Goal: Complete application form

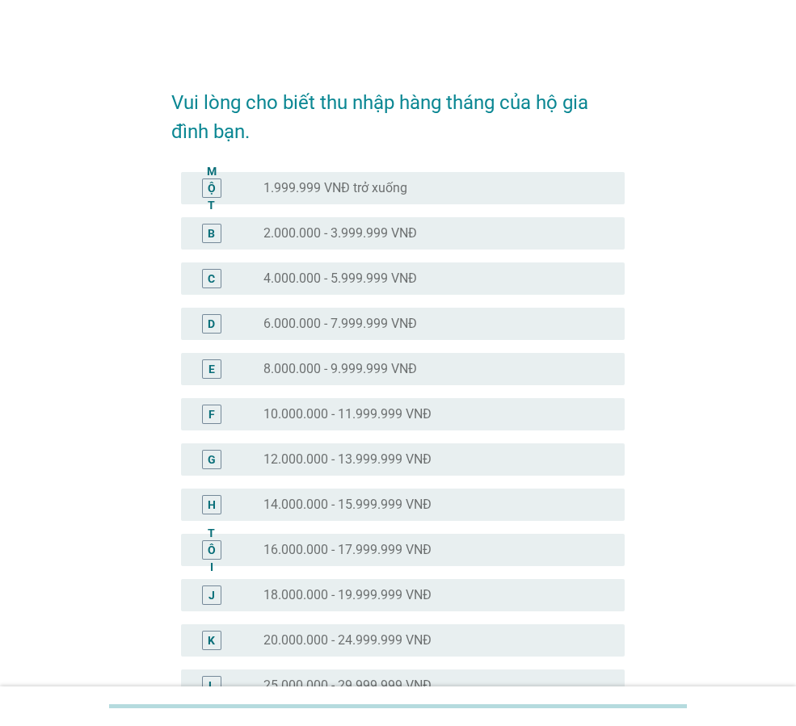
click at [417, 636] on font "20.000.000 - 24.999.999 VNĐ" at bounding box center [347, 639] width 168 height 15
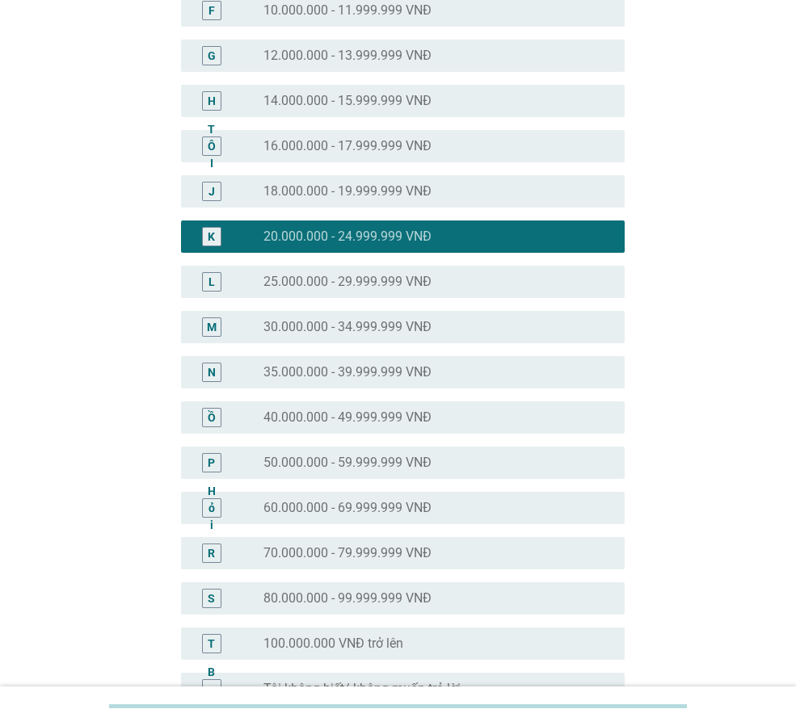
scroll to position [590, 0]
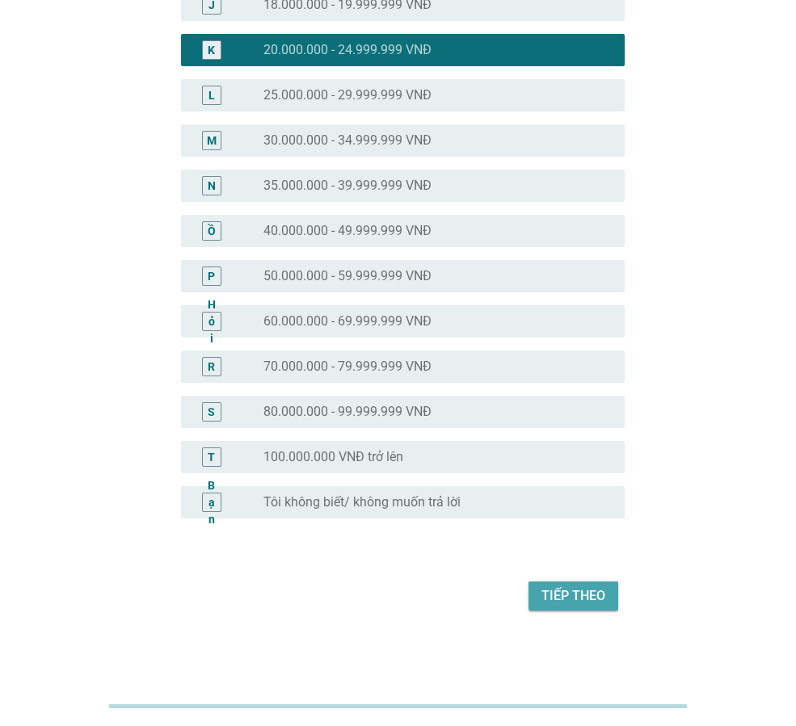
click at [565, 595] on font "Tiếp theo" at bounding box center [573, 595] width 64 height 15
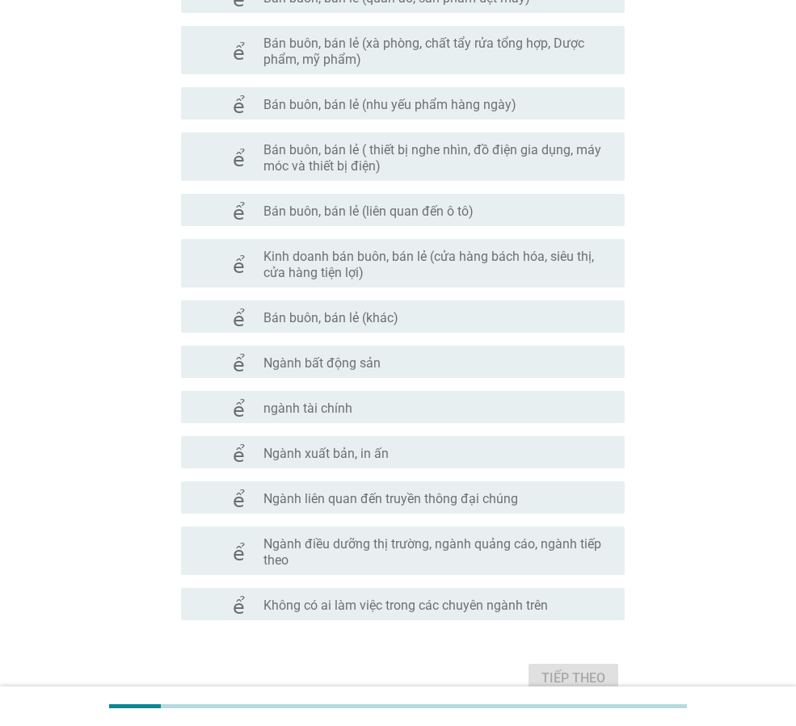
scroll to position [672, 0]
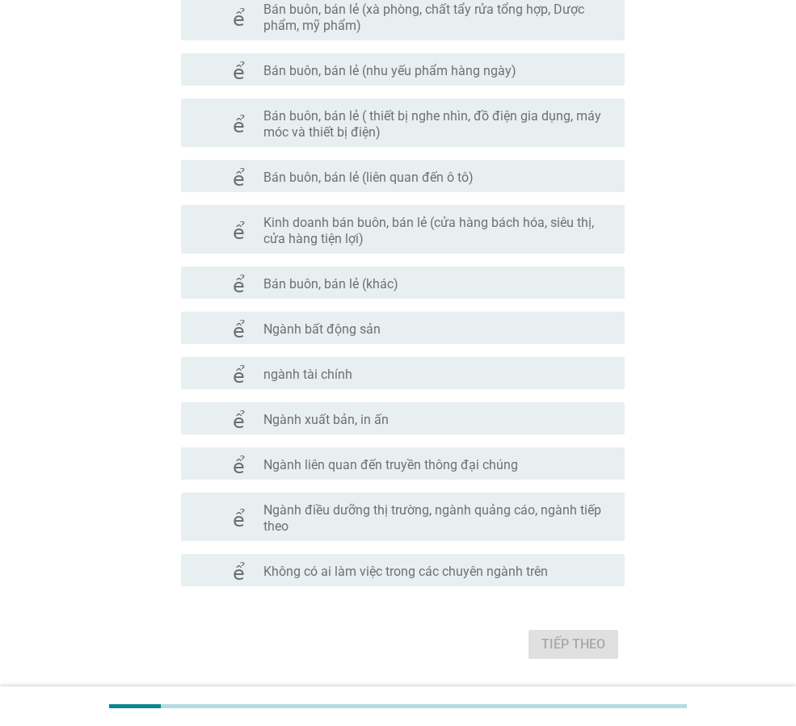
click at [469, 565] on font "Không có ai làm việc trong các chuyên ngành trên" at bounding box center [405, 571] width 284 height 15
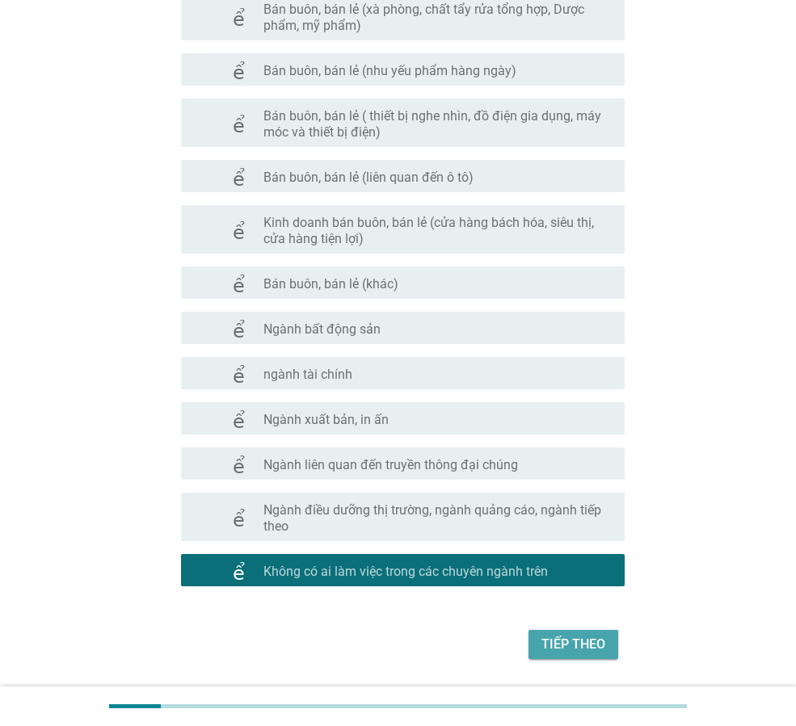
click at [587, 644] on font "Tiếp theo" at bounding box center [573, 644] width 64 height 15
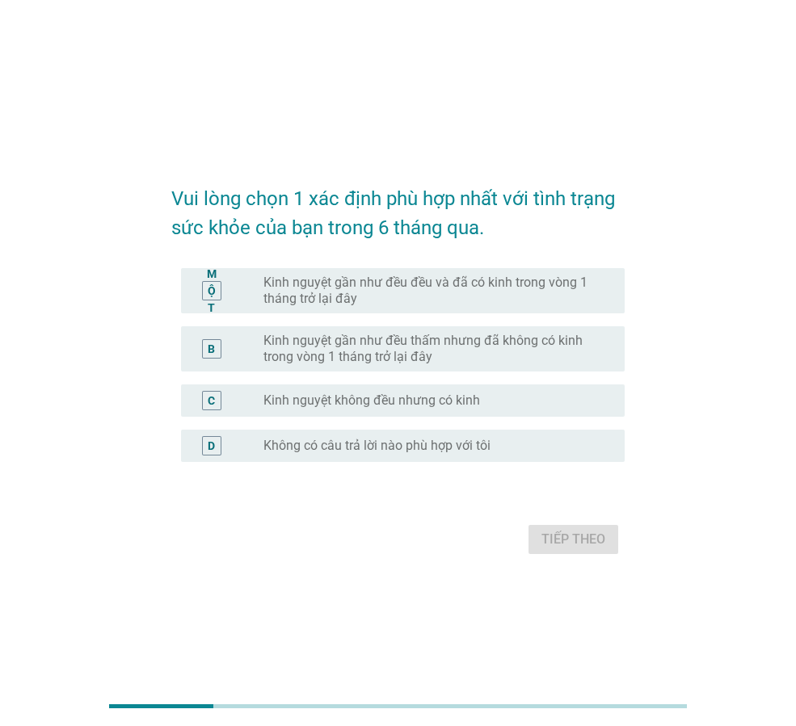
click at [430, 298] on font "Kinh nguyệt gần như đều đều và đã có kinh trong vòng 1 tháng trở lại đây" at bounding box center [430, 291] width 335 height 32
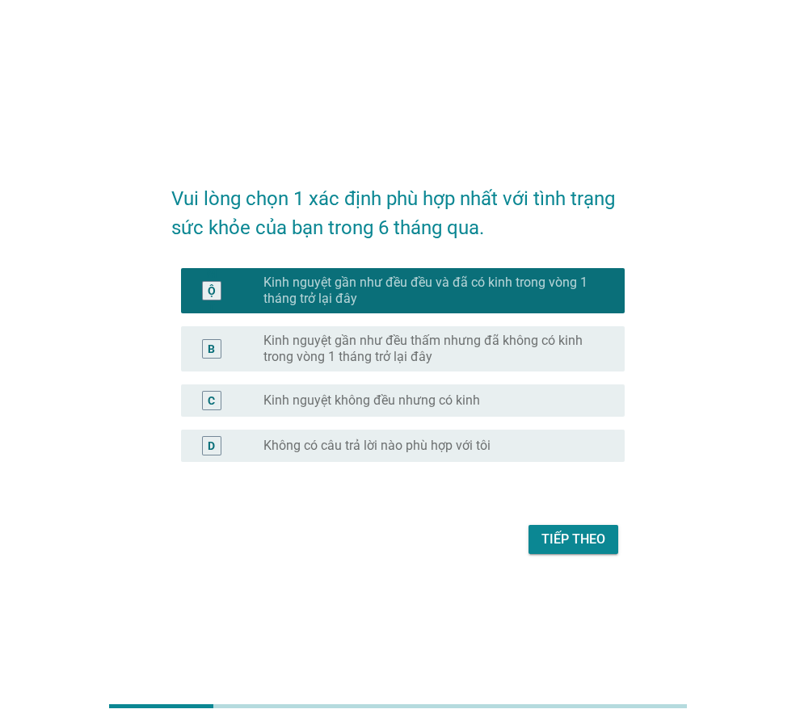
click at [574, 540] on font "Tiếp theo" at bounding box center [573, 539] width 64 height 15
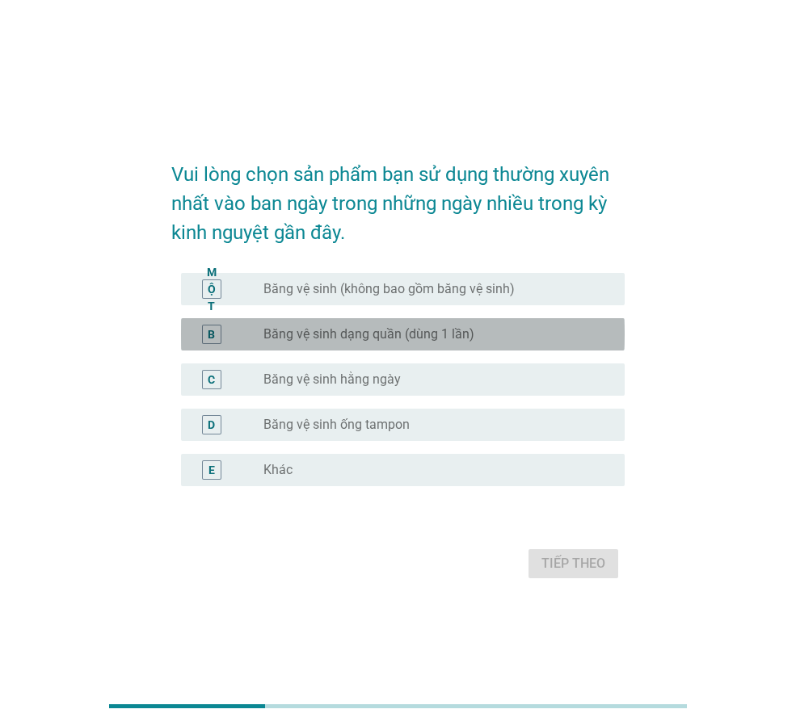
click at [448, 333] on font "Băng vệ sinh dạng quần (dùng 1 lần)" at bounding box center [368, 333] width 211 height 15
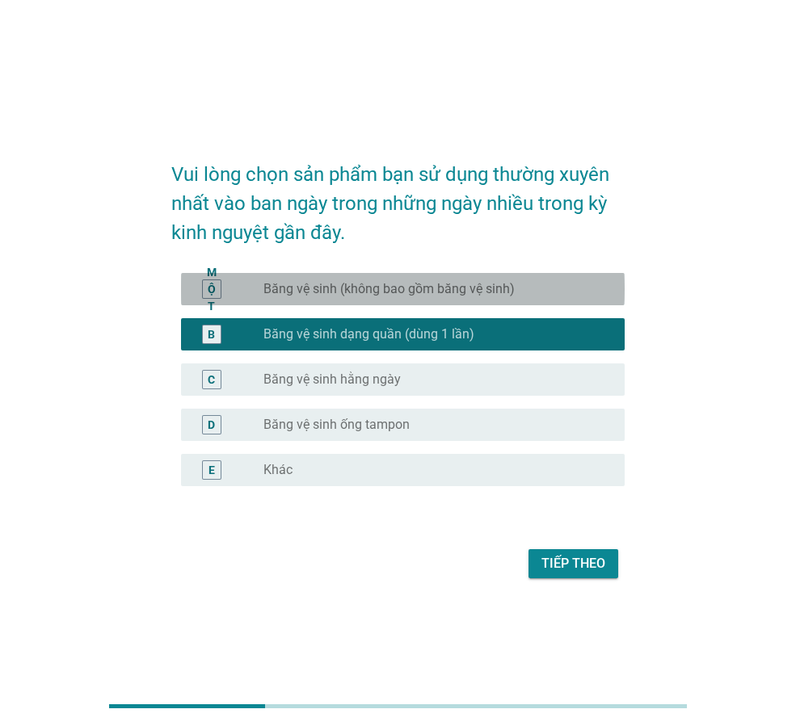
click at [446, 290] on font "Băng vệ sinh (không bao gồm băng vệ sinh)" at bounding box center [388, 288] width 251 height 15
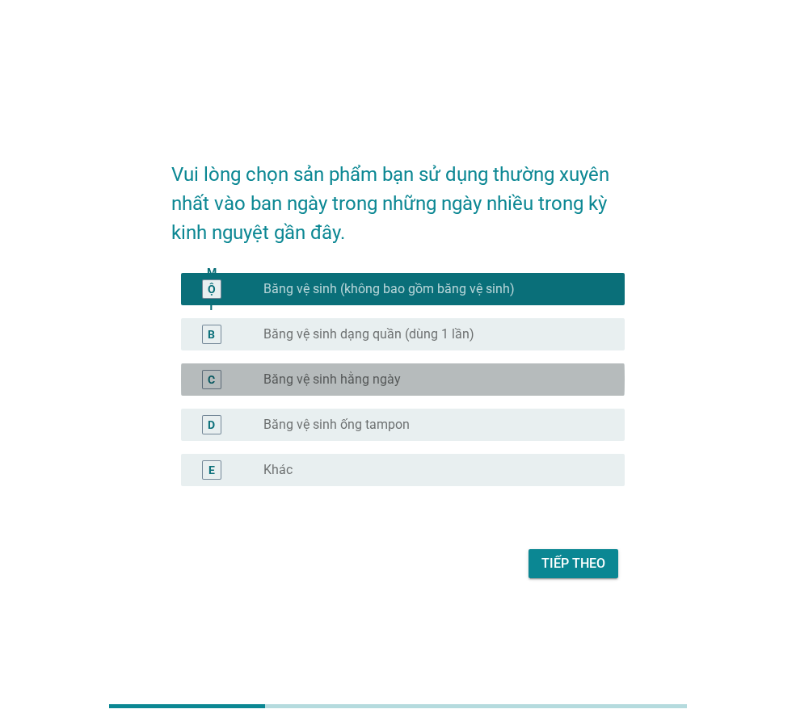
click at [443, 383] on div "nút radio chưa được chọn Băng vệ sinh hằng ngày" at bounding box center [430, 380] width 335 height 16
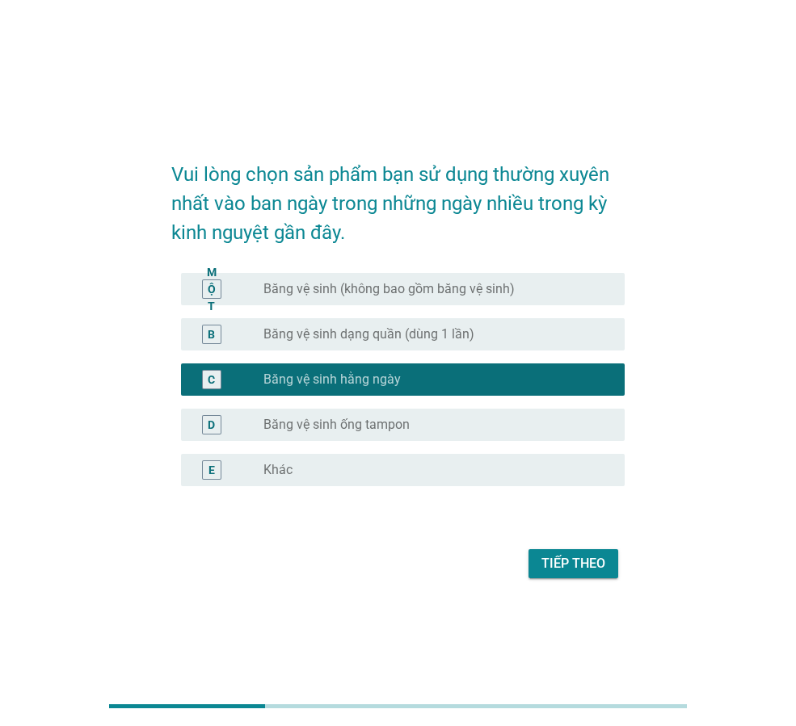
click at [443, 296] on font "Băng vệ sinh (không bao gồm băng vệ sinh)" at bounding box center [388, 288] width 251 height 15
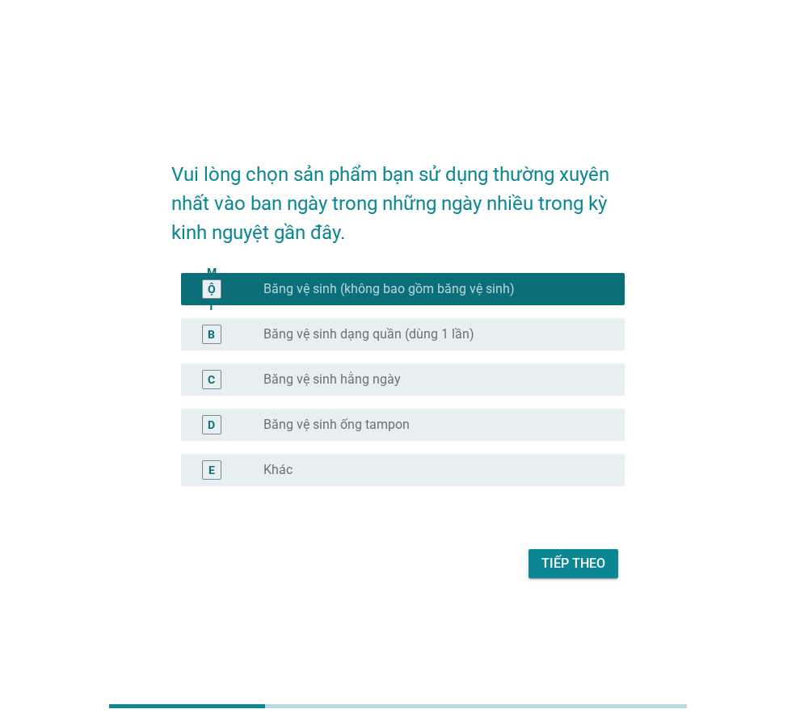
click at [548, 557] on font "Tiếp theo" at bounding box center [573, 563] width 64 height 15
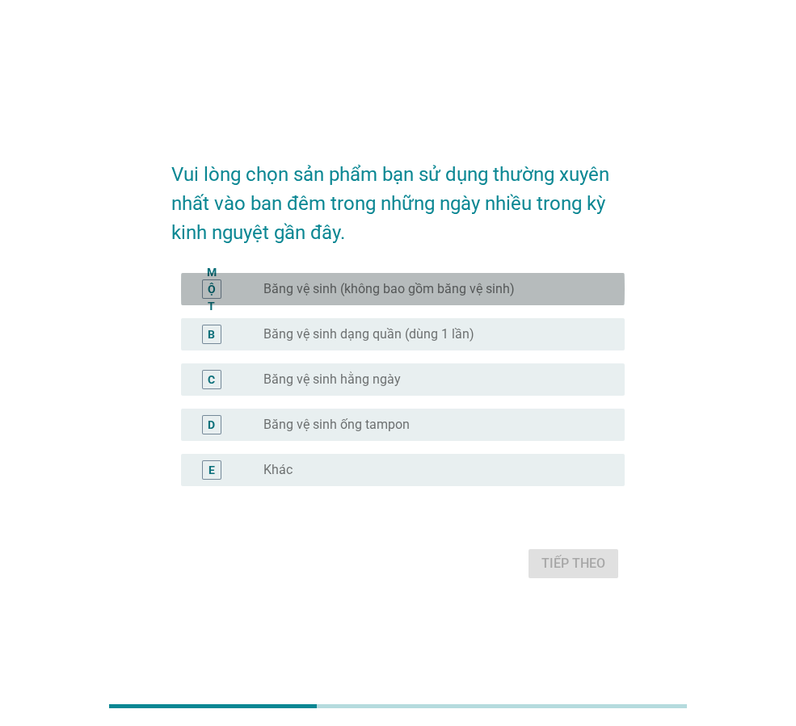
click at [500, 285] on font "Băng vệ sinh (không bao gồm băng vệ sinh)" at bounding box center [388, 288] width 251 height 15
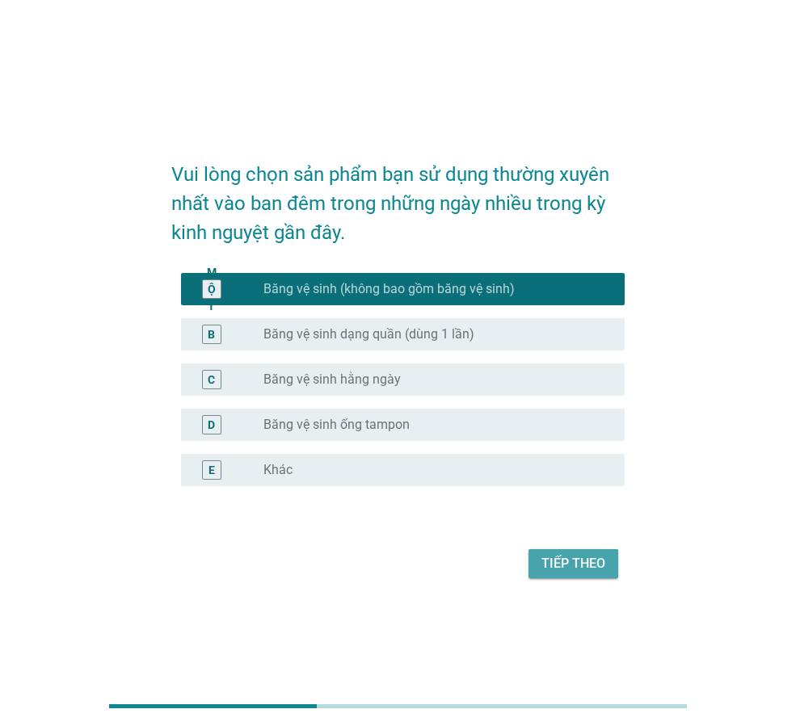
click at [560, 565] on font "Tiếp theo" at bounding box center [573, 563] width 64 height 15
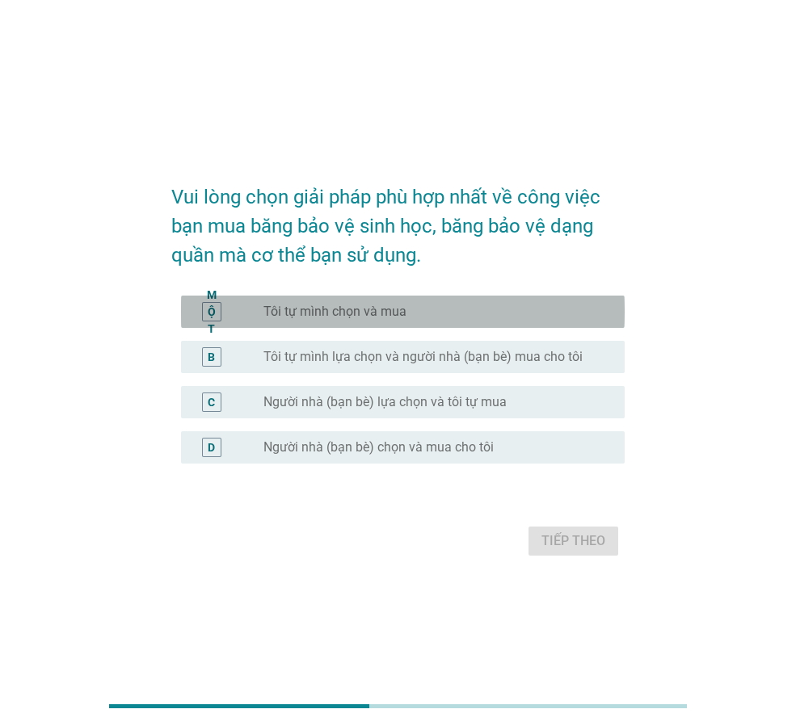
click at [397, 313] on font "Tôi tự mình chọn và mua" at bounding box center [334, 311] width 143 height 15
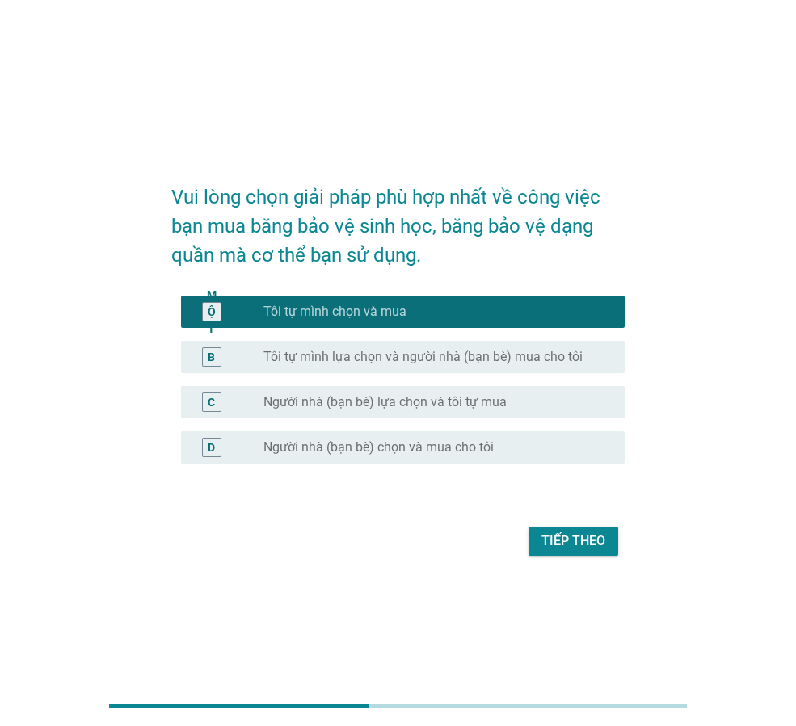
click at [561, 535] on font "Tiếp theo" at bounding box center [573, 540] width 64 height 15
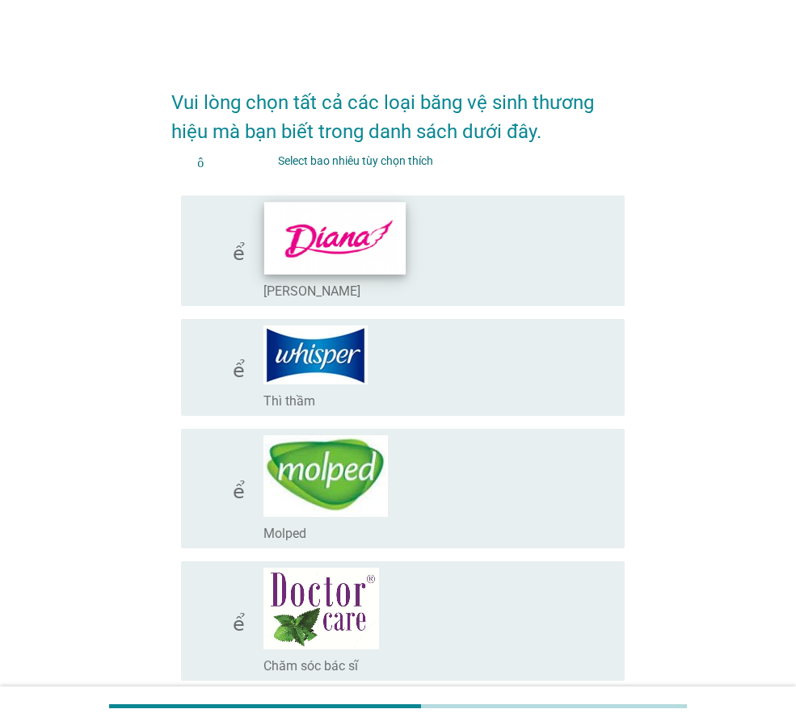
click at [401, 251] on img at bounding box center [334, 238] width 141 height 72
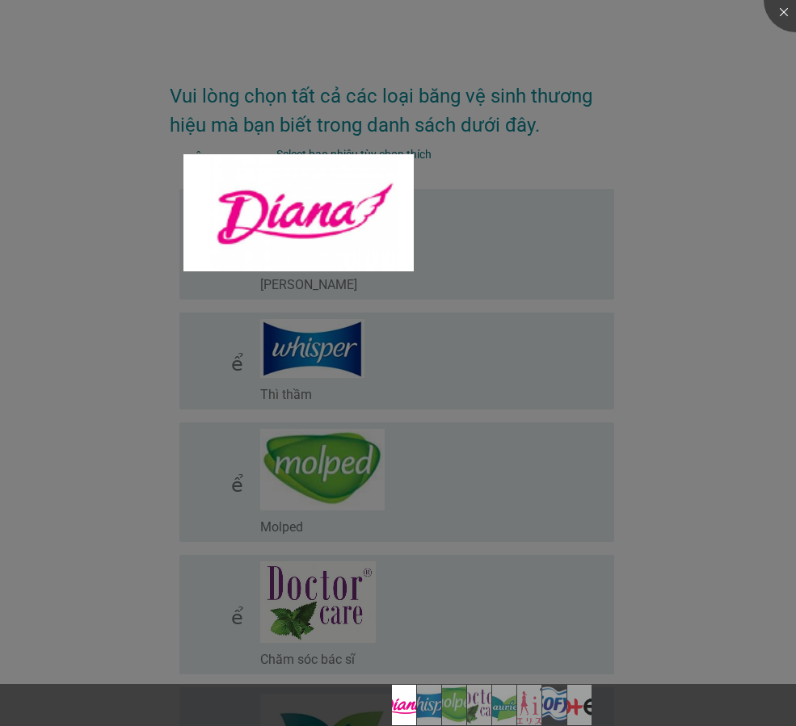
scroll to position [24, 0]
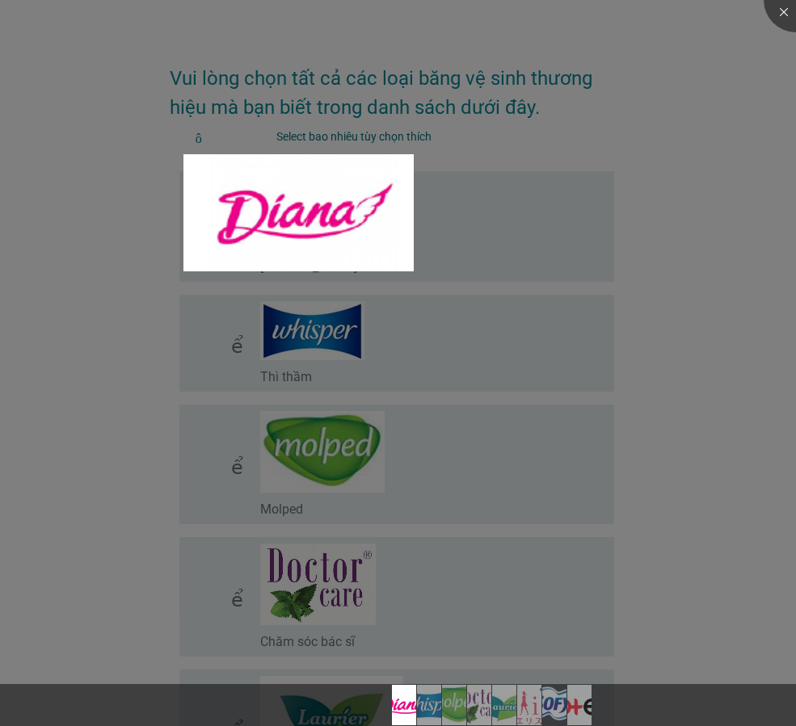
click at [504, 200] on div at bounding box center [398, 363] width 796 height 726
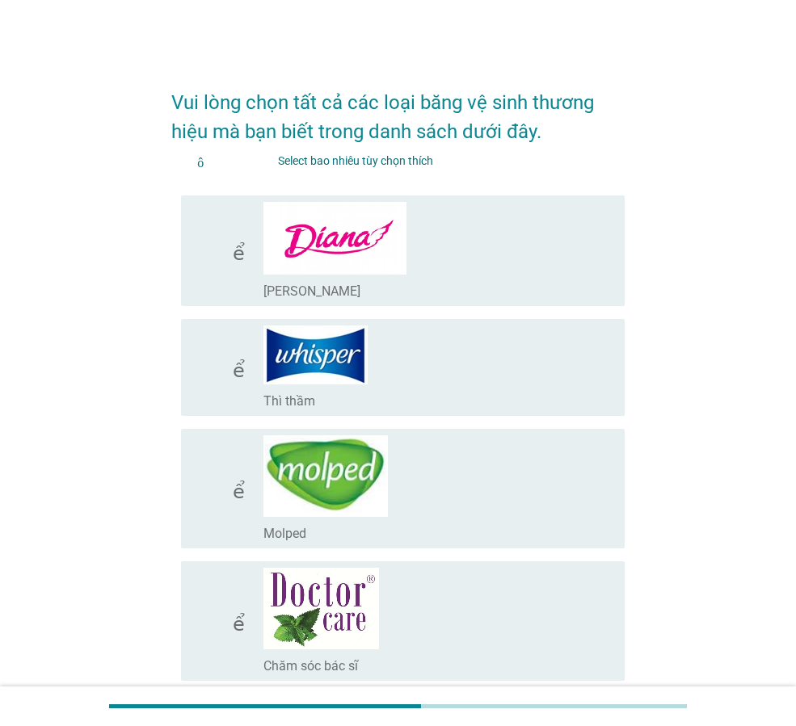
scroll to position [81, 0]
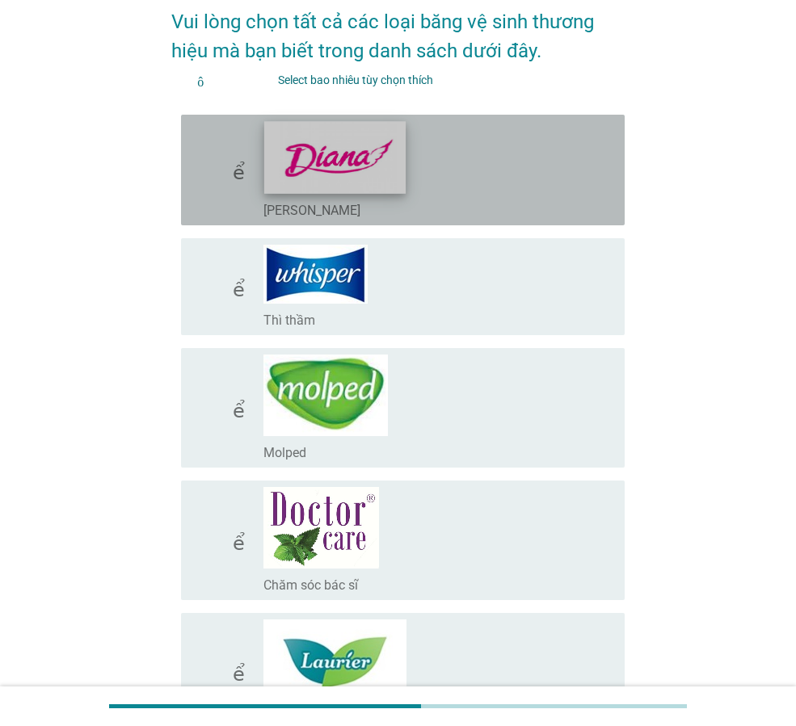
click at [300, 176] on img at bounding box center [334, 157] width 141 height 72
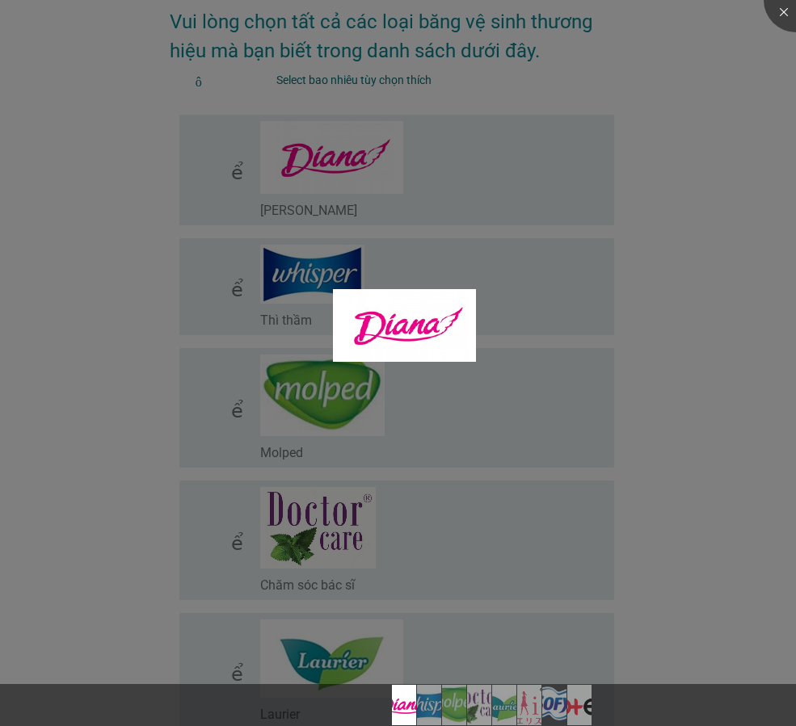
click at [502, 159] on div at bounding box center [398, 363] width 796 height 726
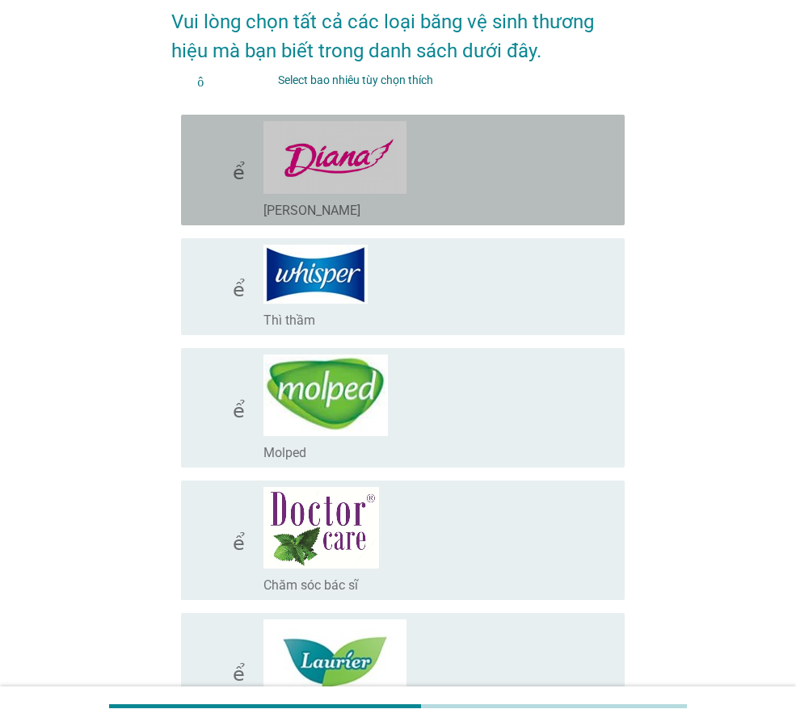
click at [351, 167] on img at bounding box center [334, 157] width 143 height 73
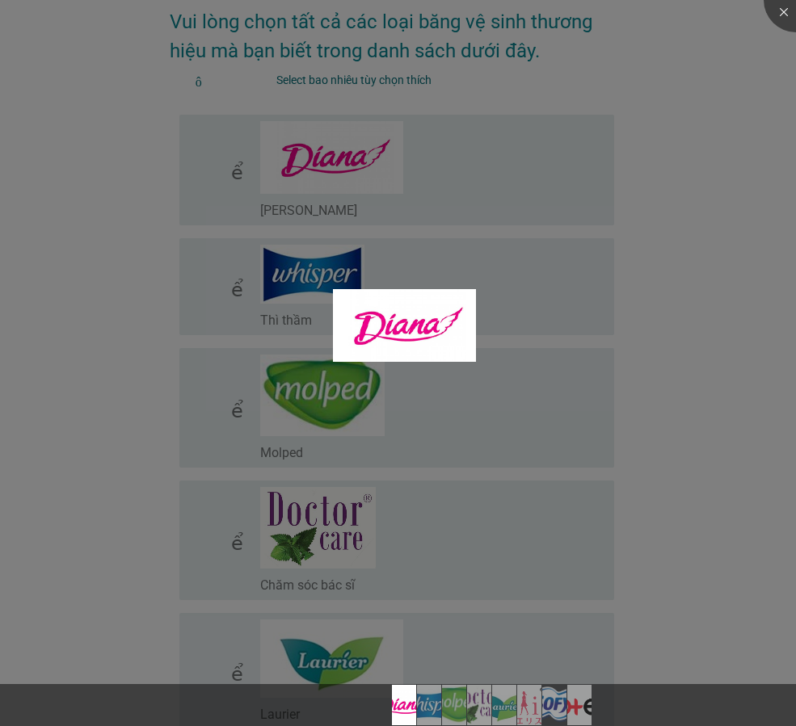
click at [359, 431] on div at bounding box center [398, 363] width 796 height 726
click at [246, 177] on div at bounding box center [398, 363] width 796 height 726
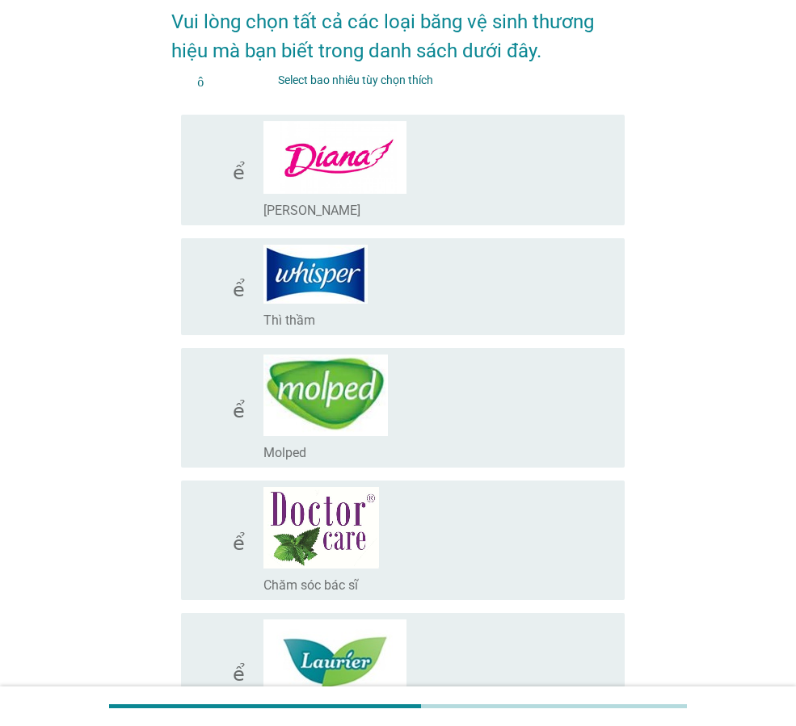
click at [235, 176] on font "kiểm tra" at bounding box center [260, 169] width 133 height 19
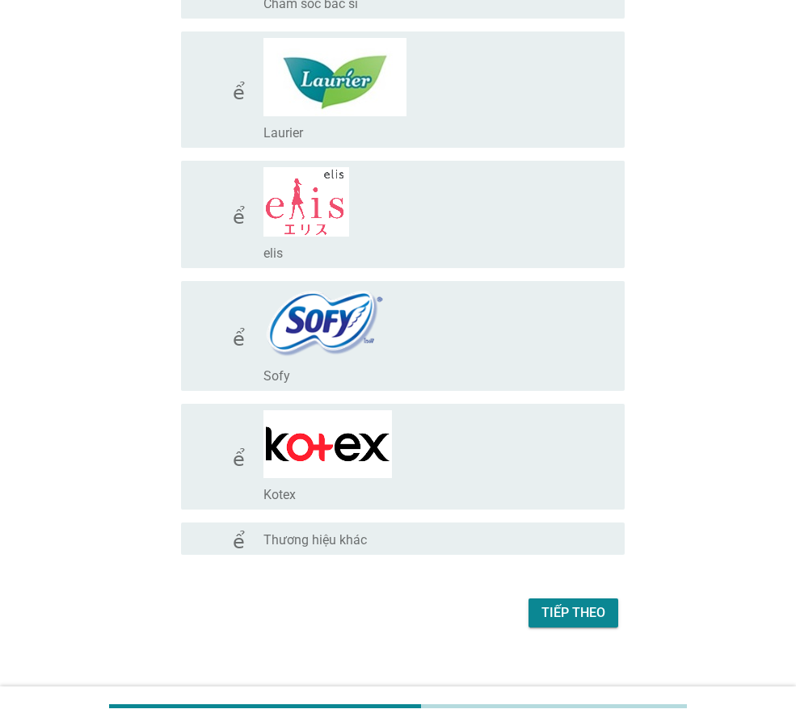
scroll to position [679, 0]
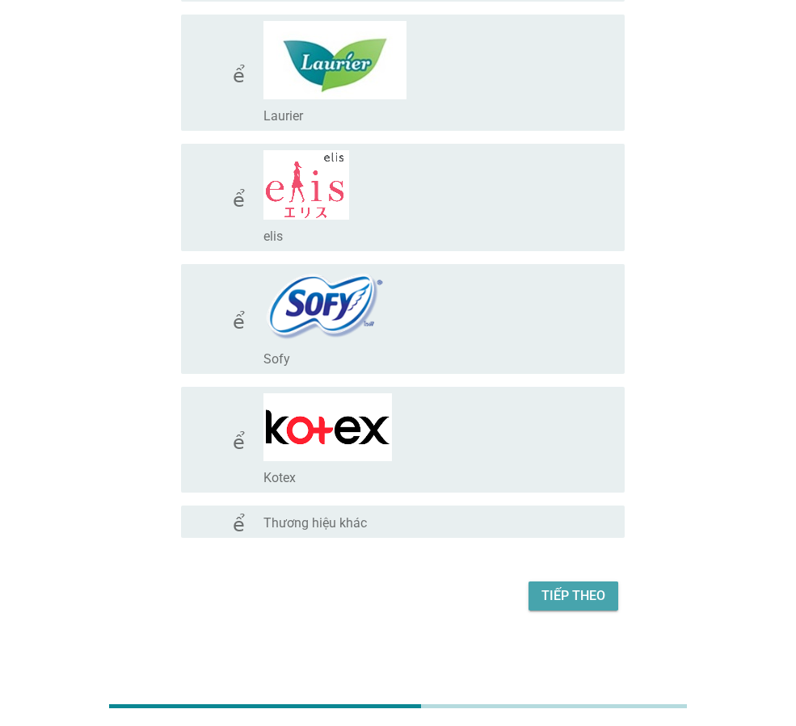
click at [569, 595] on font "Tiếp theo" at bounding box center [573, 595] width 64 height 15
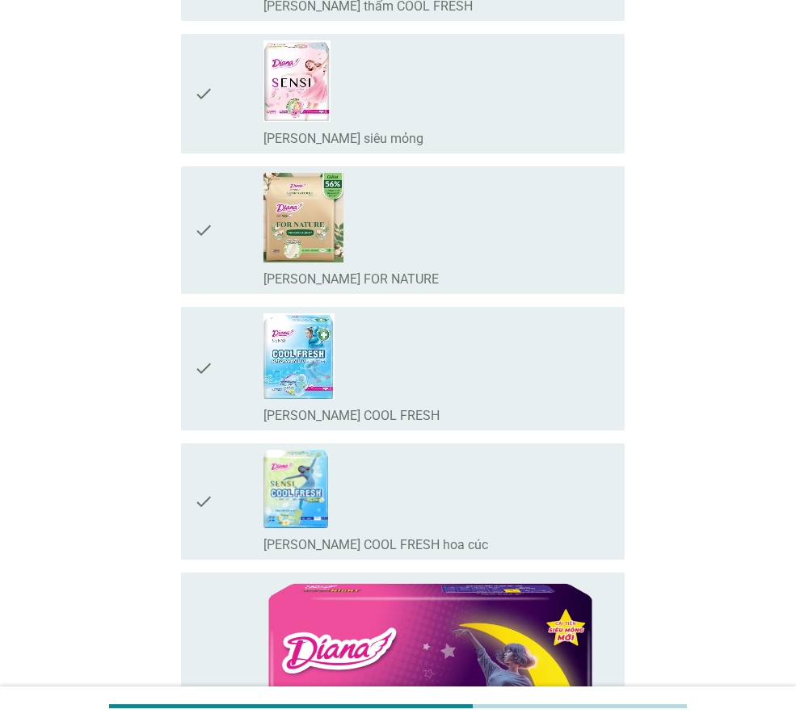
scroll to position [0, 0]
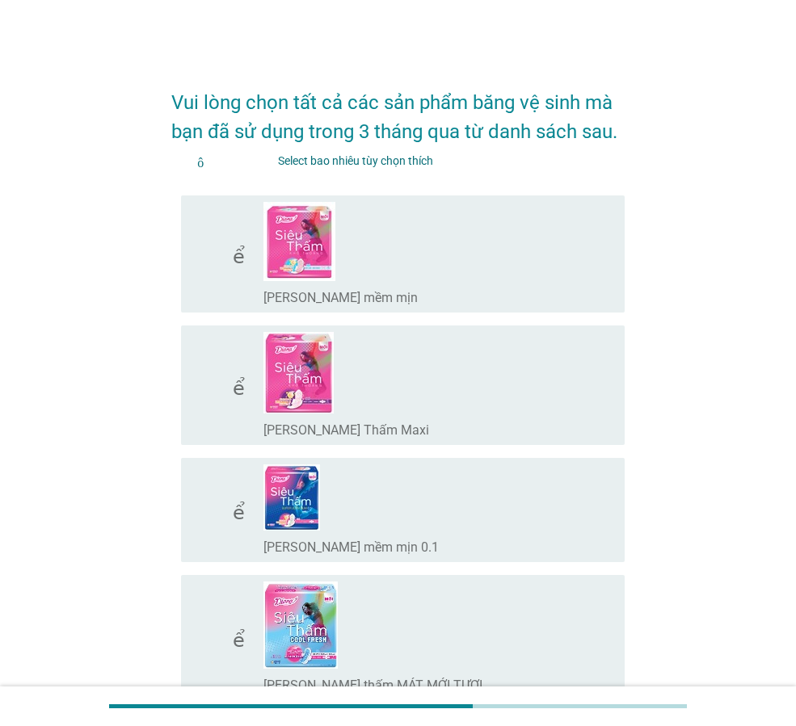
click at [434, 519] on div "check_box_outline_blank [PERSON_NAME] mềm mịn 0.1" at bounding box center [437, 509] width 348 height 91
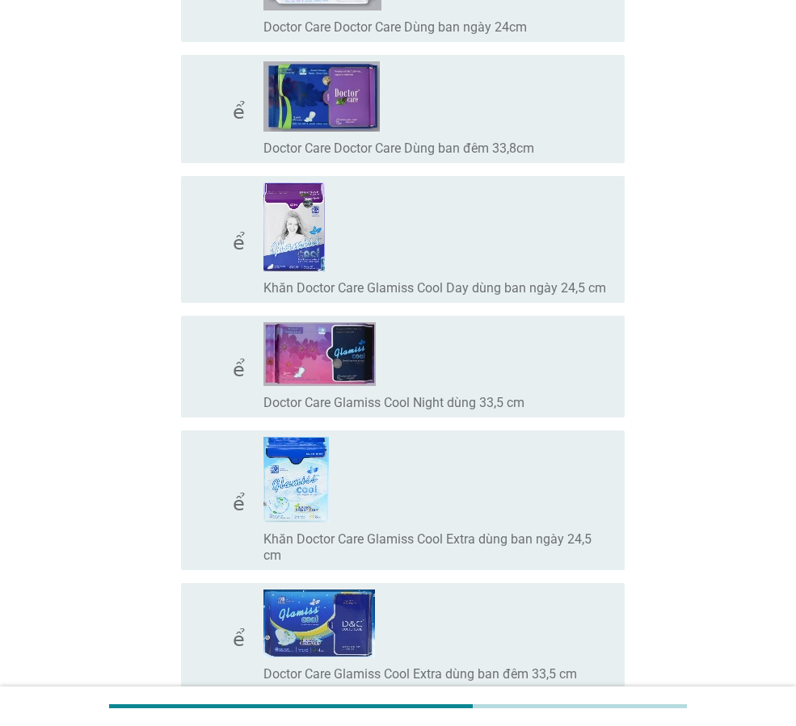
scroll to position [14778, 0]
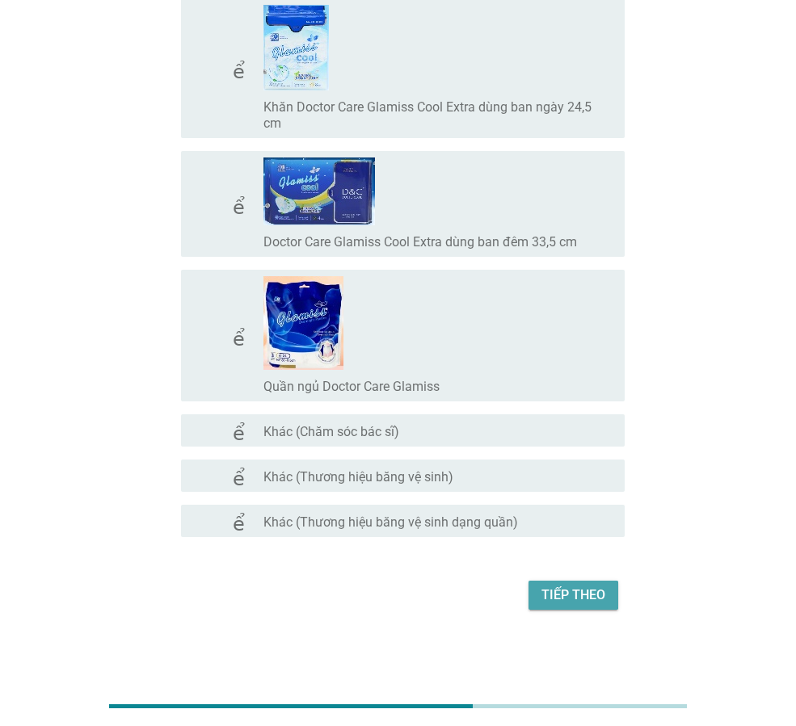
click at [568, 596] on font "Tiếp theo" at bounding box center [573, 594] width 64 height 15
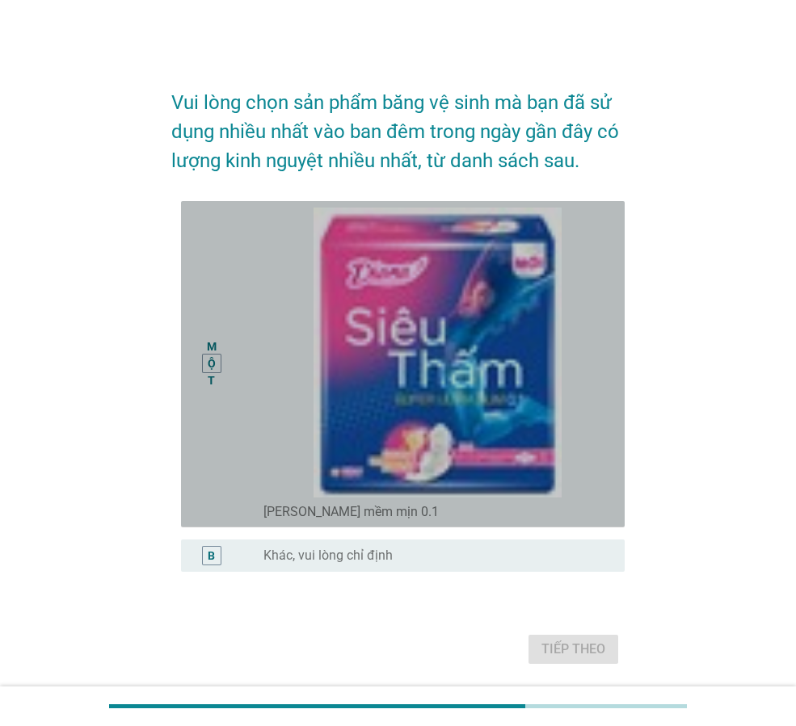
click at [489, 506] on div "nút radio chưa được chọn [PERSON_NAME] mềm mịn 0.1" at bounding box center [430, 512] width 335 height 16
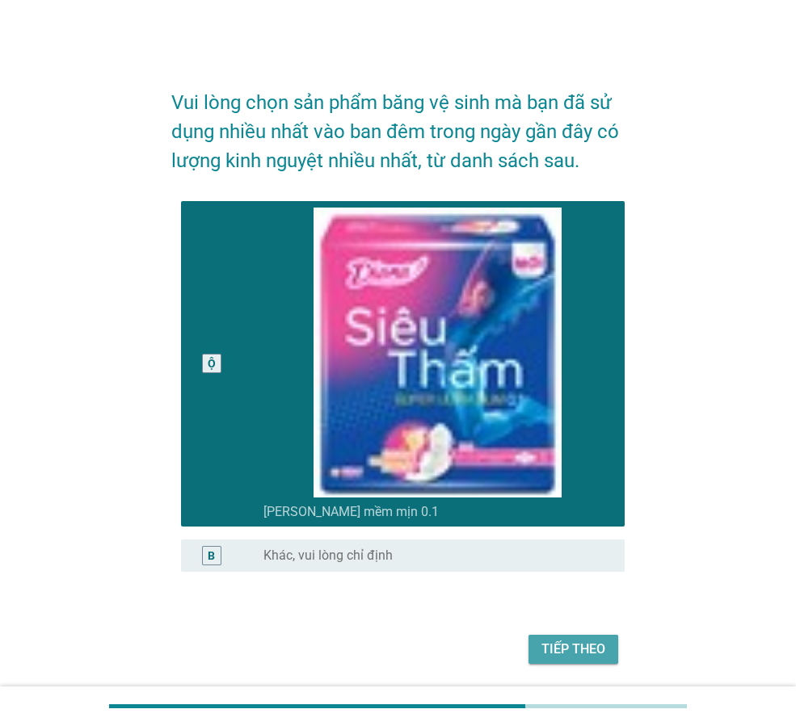
click at [559, 652] on font "Tiếp theo" at bounding box center [573, 648] width 64 height 15
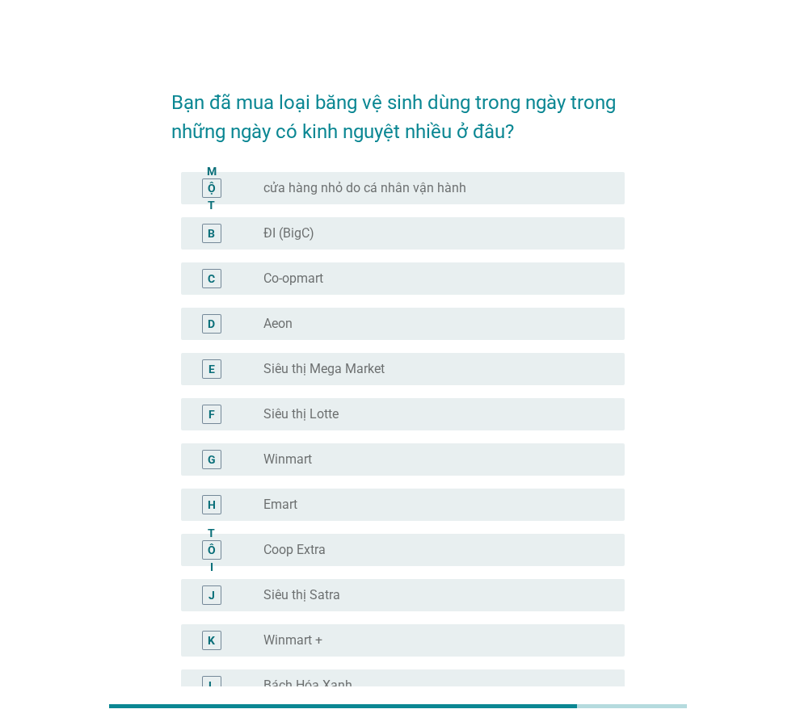
click at [431, 224] on div "nút radio chưa được chọn ĐI (BigC)" at bounding box center [437, 233] width 348 height 19
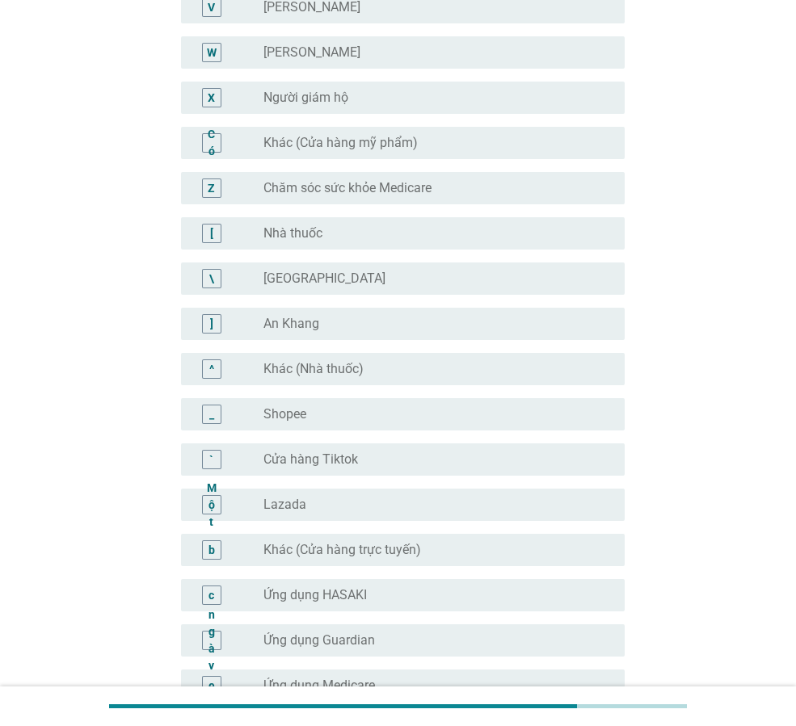
scroll to position [1450, 0]
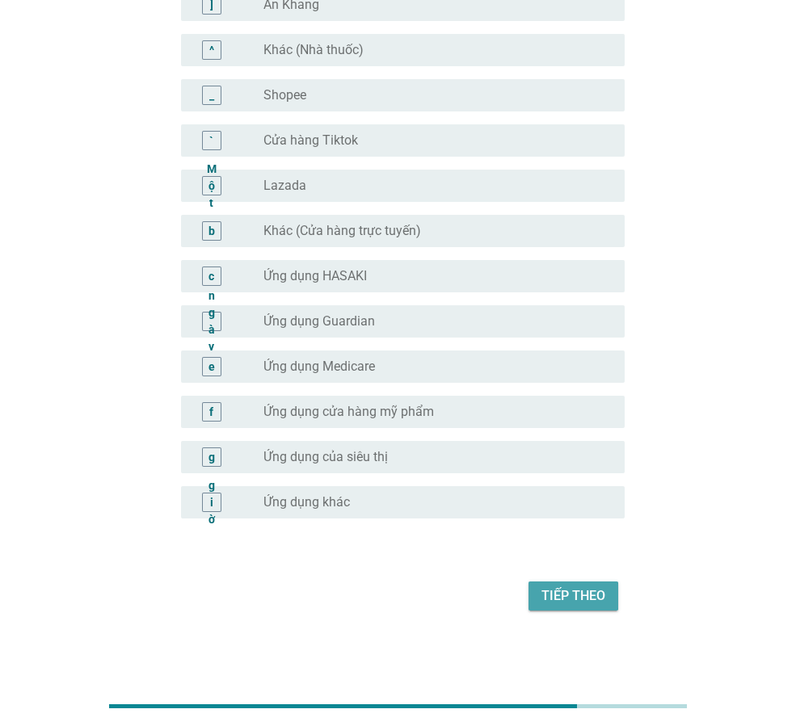
click at [565, 586] on font "Tiếp theo" at bounding box center [573, 595] width 64 height 19
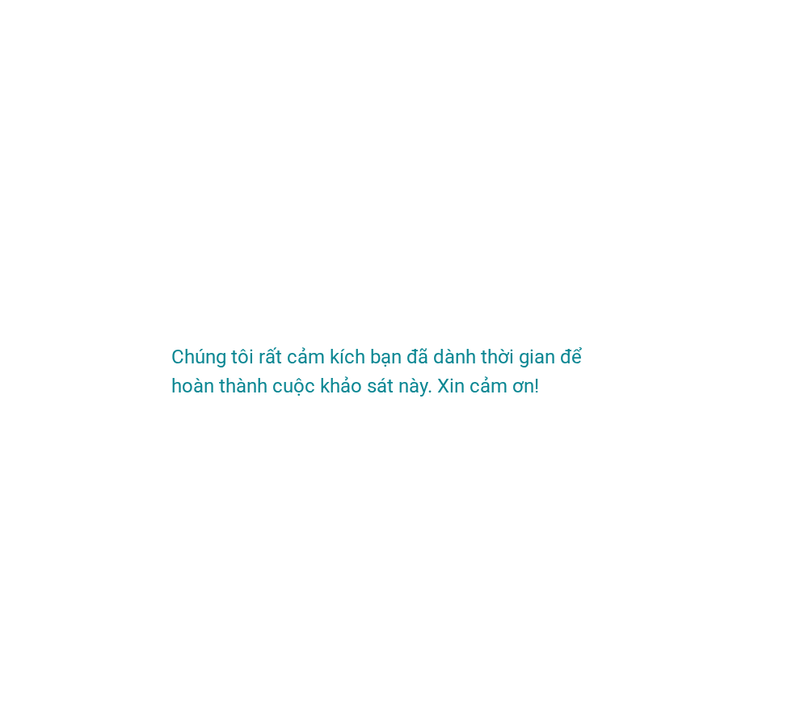
scroll to position [0, 0]
